Goal: Transaction & Acquisition: Obtain resource

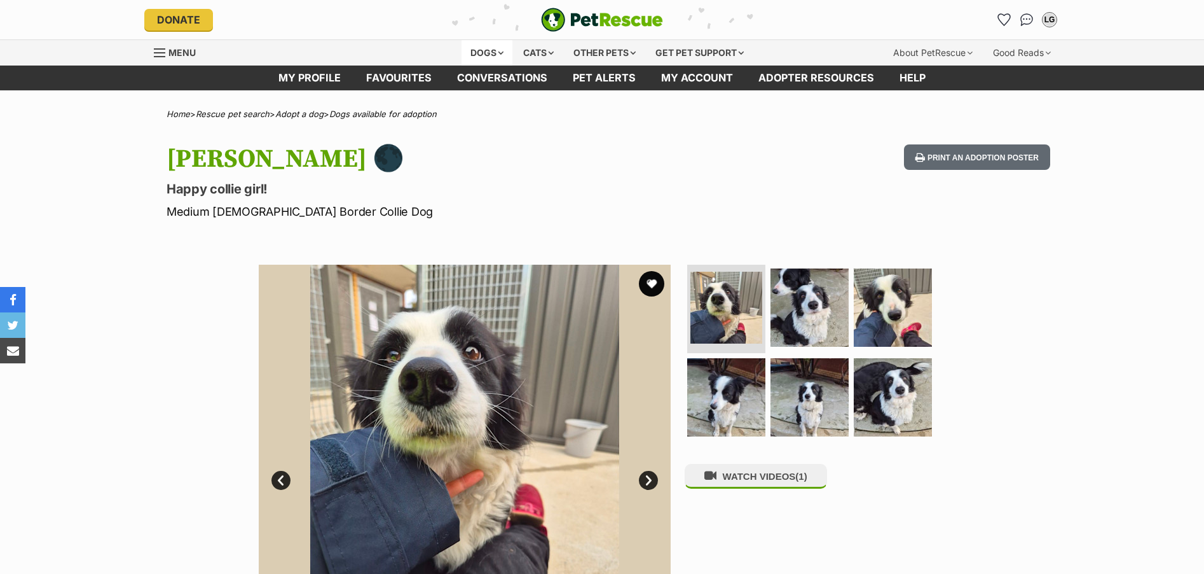
click at [487, 53] on div "Dogs" at bounding box center [487, 52] width 51 height 25
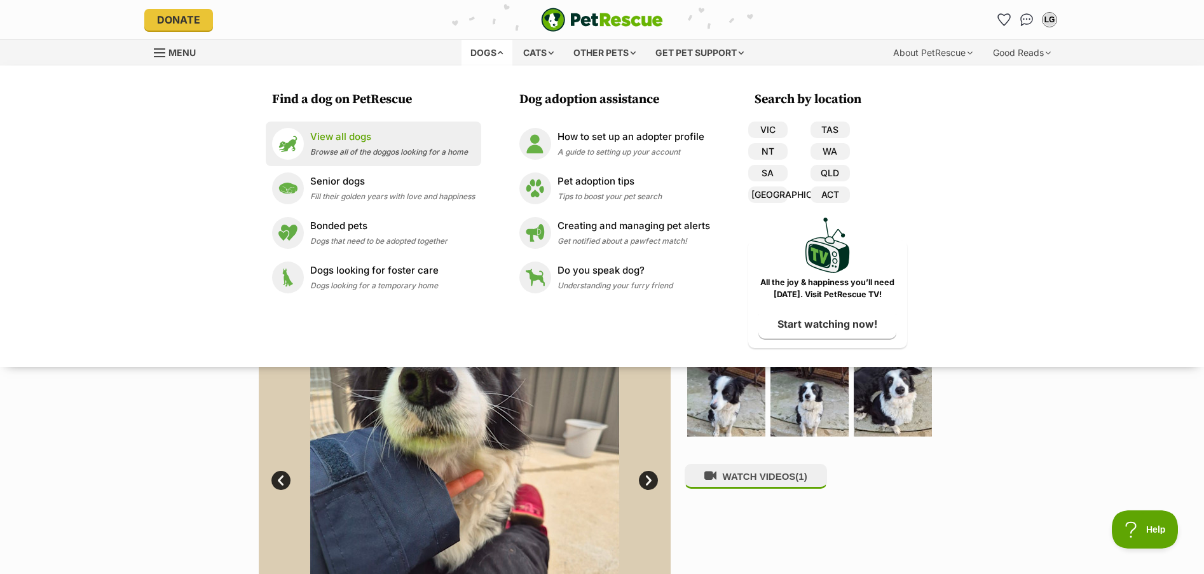
click at [368, 137] on p "View all dogs" at bounding box center [389, 137] width 158 height 15
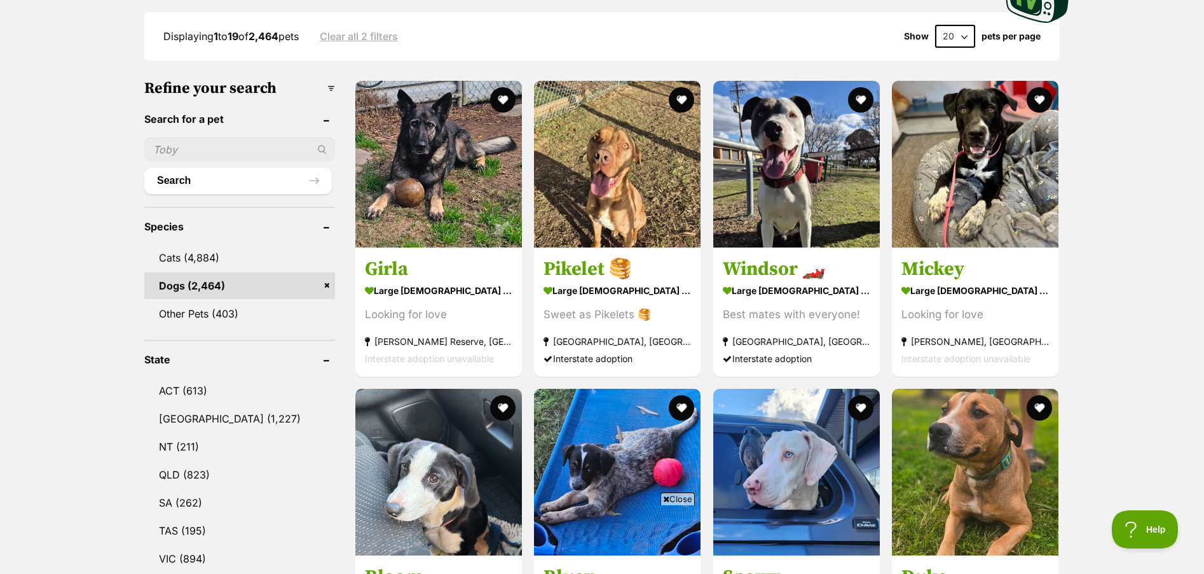
scroll to position [445, 0]
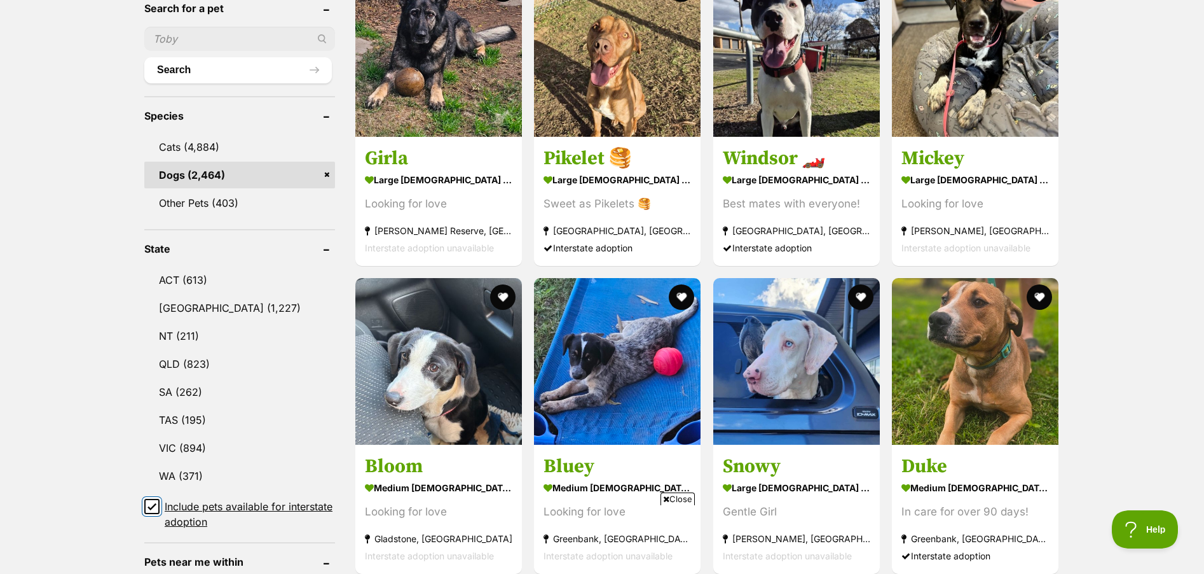
click at [146, 503] on input "Include pets available for interstate adoption" at bounding box center [151, 506] width 15 height 15
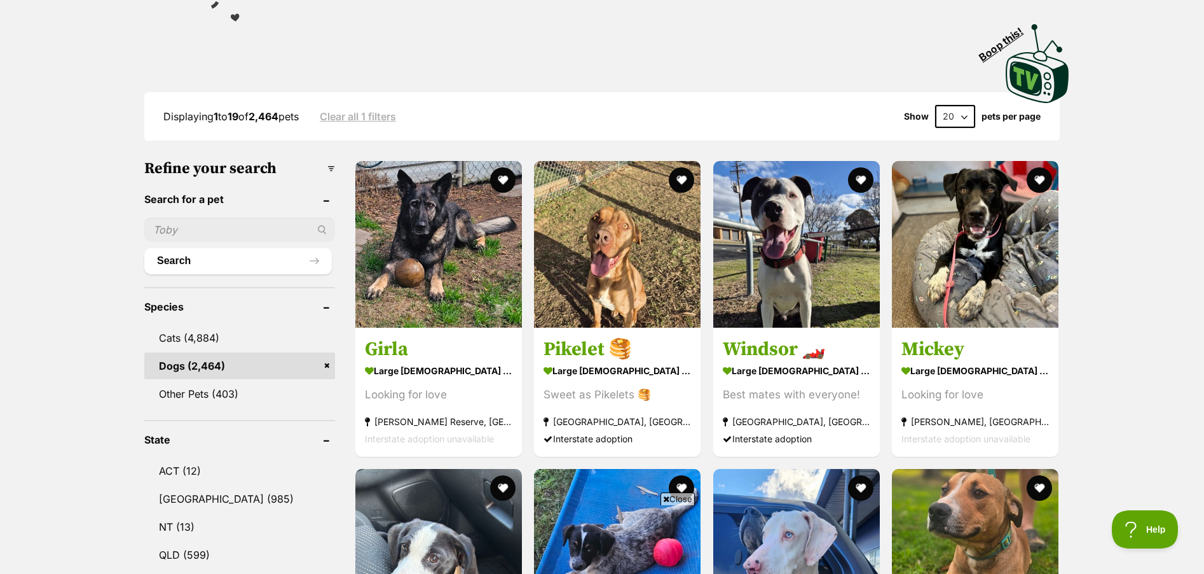
scroll to position [572, 0]
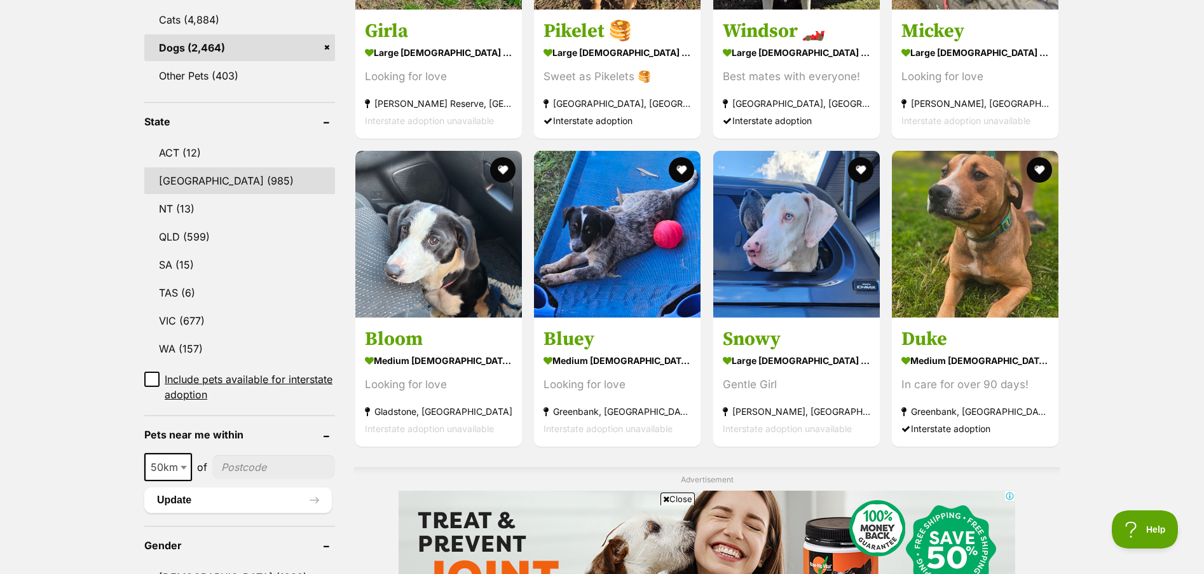
click at [226, 167] on link "NSW (985)" at bounding box center [239, 180] width 191 height 27
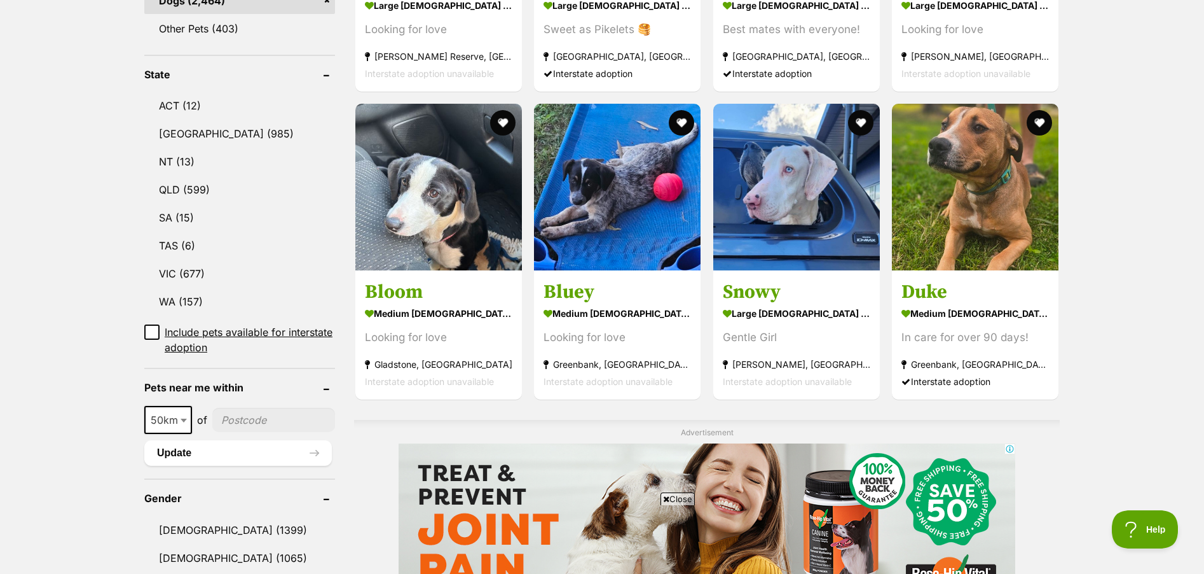
scroll to position [687, 0]
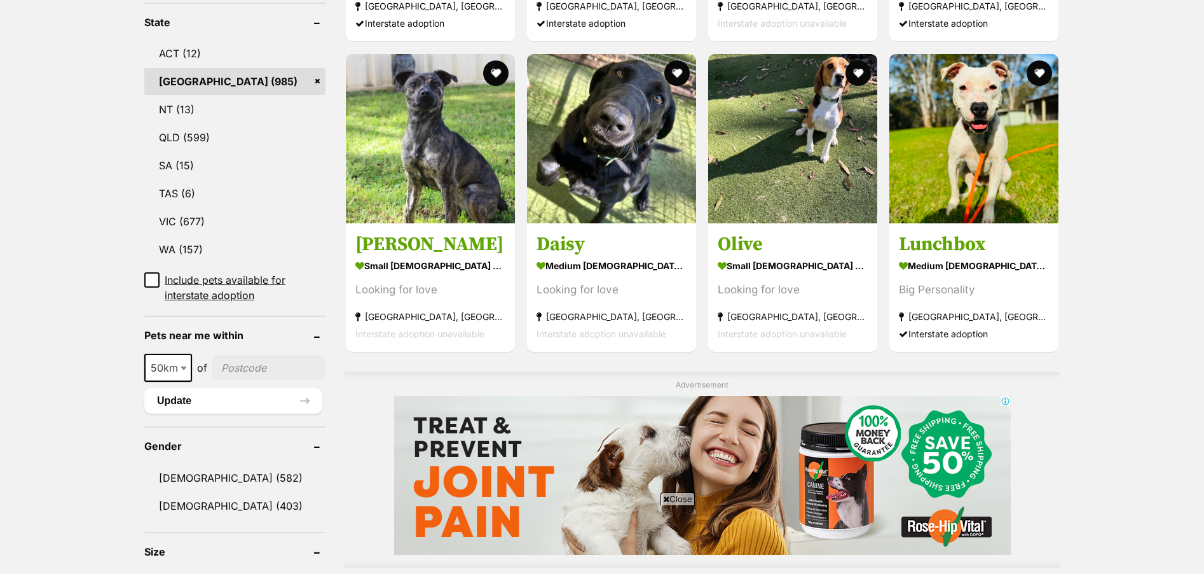
scroll to position [699, 0]
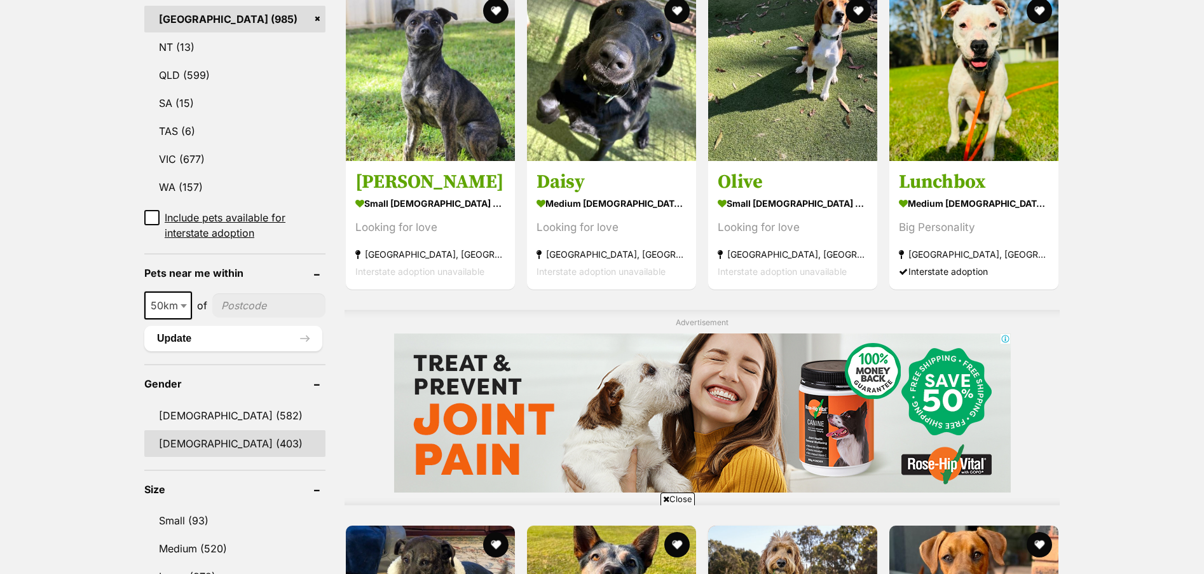
click at [207, 441] on link "Female (403)" at bounding box center [234, 443] width 181 height 27
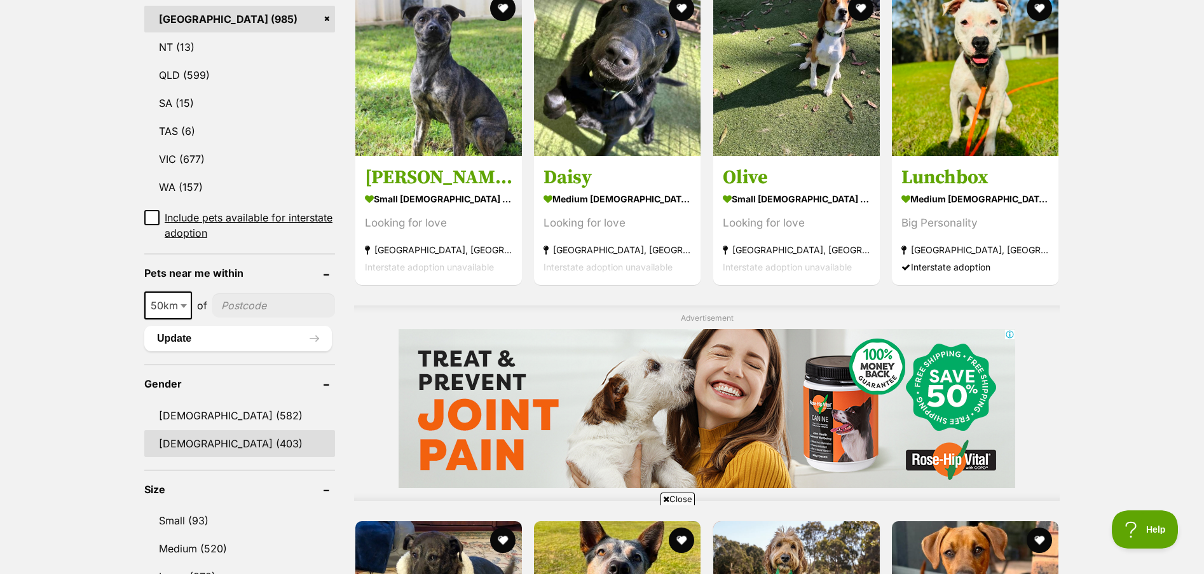
scroll to position [0, 0]
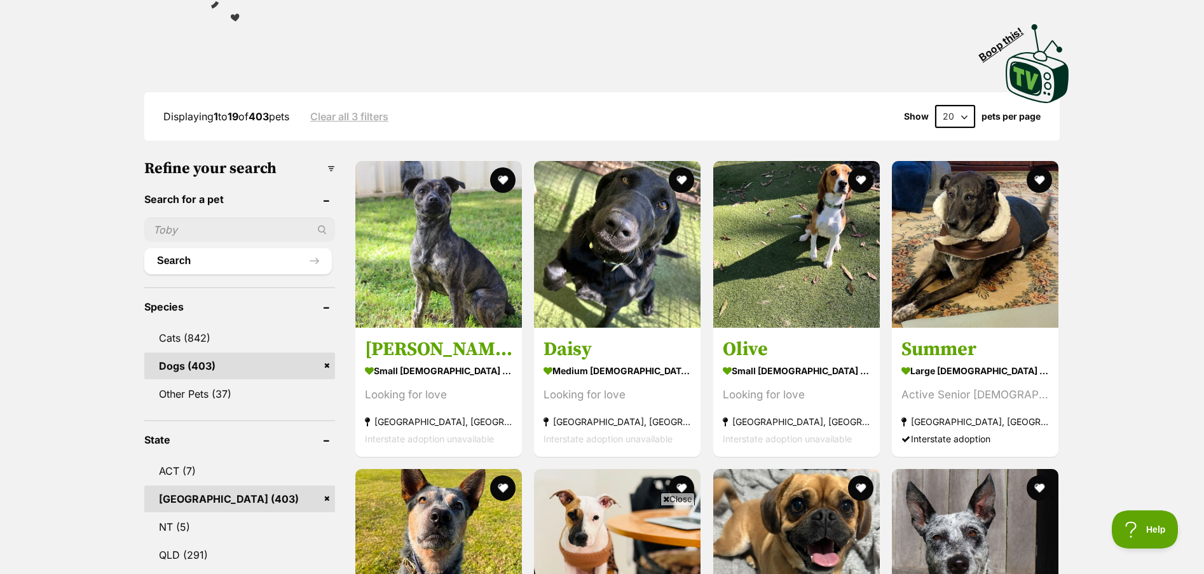
scroll to position [64, 0]
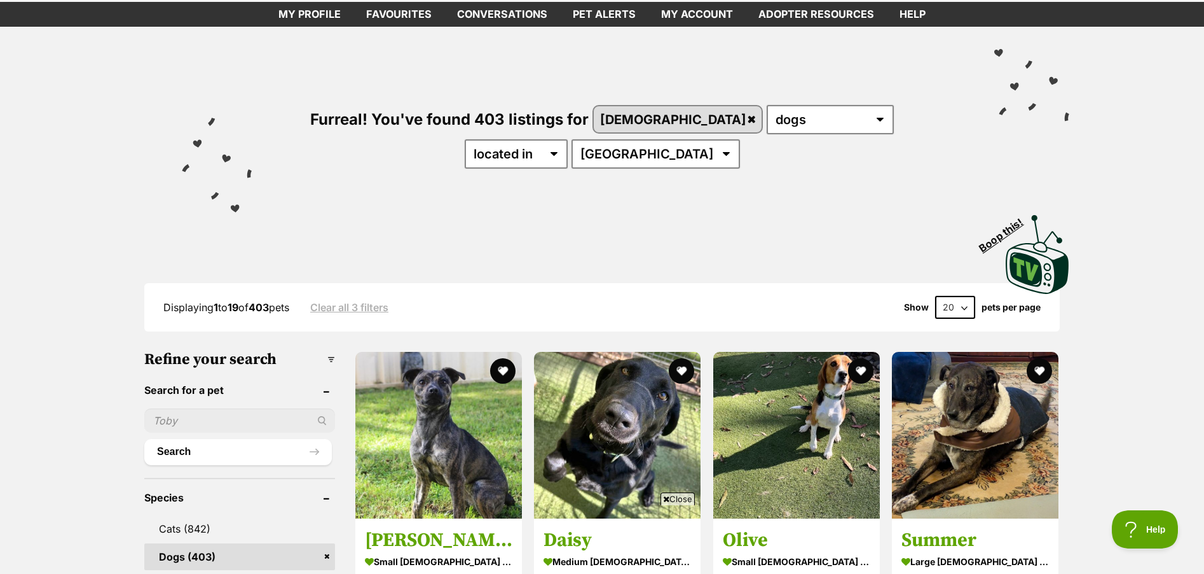
click at [254, 408] on input "text" at bounding box center [239, 420] width 191 height 24
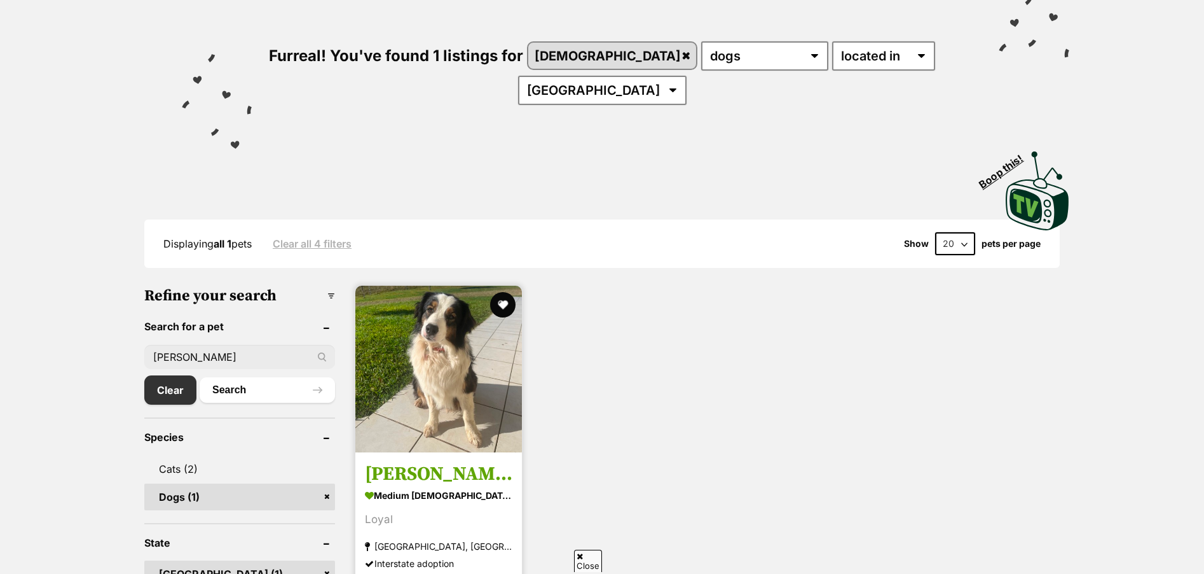
scroll to position [127, 0]
click at [416, 462] on h3 "Gracie" at bounding box center [439, 474] width 148 height 24
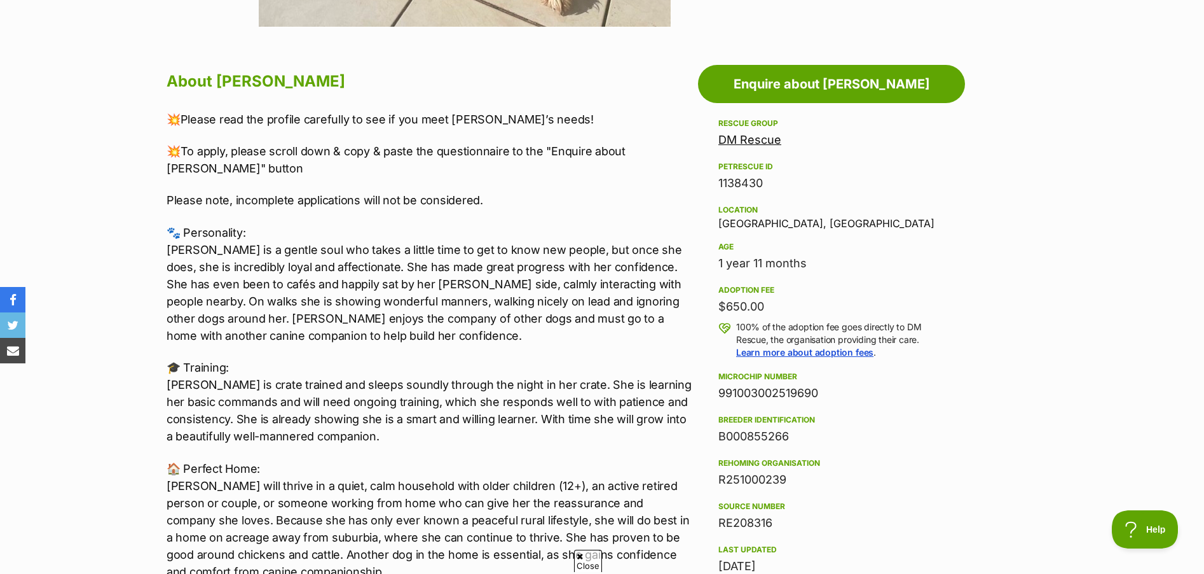
scroll to position [572, 0]
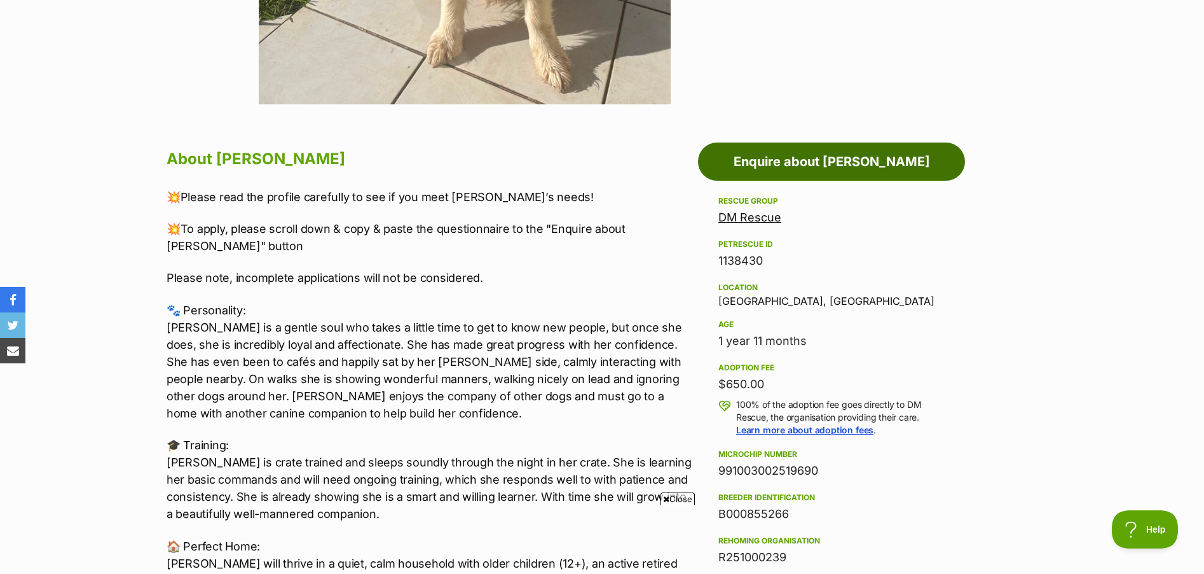
click at [855, 177] on link "Enquire about [PERSON_NAME]" at bounding box center [831, 161] width 267 height 38
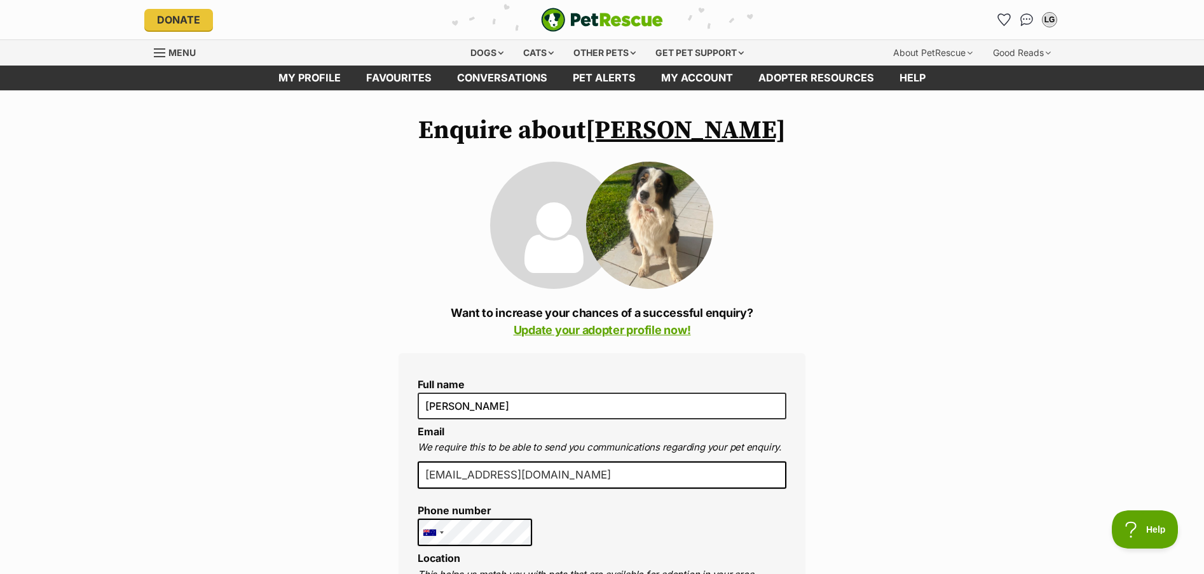
click at [677, 251] on img at bounding box center [649, 225] width 127 height 127
click at [695, 125] on link "[PERSON_NAME]" at bounding box center [686, 130] width 200 height 32
